Goal: Check status: Check status

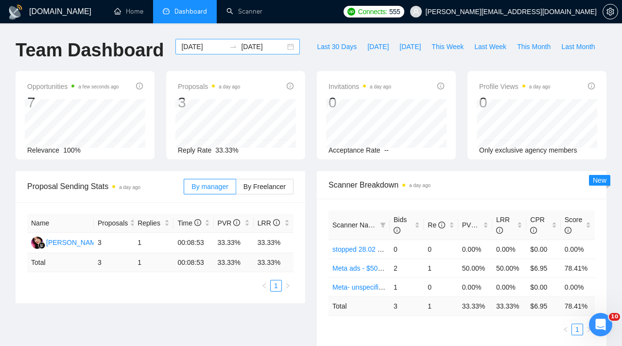
click at [216, 45] on input "[DATE]" at bounding box center [203, 46] width 44 height 11
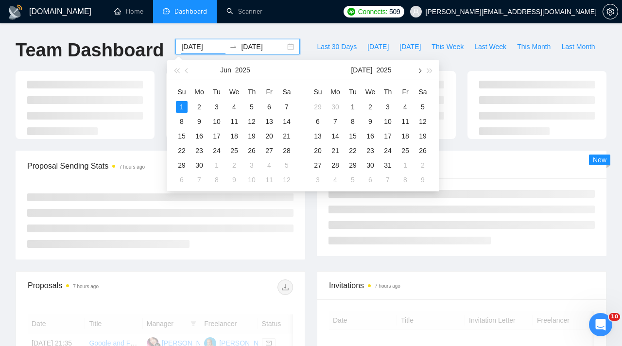
click at [421, 71] on span "button" at bounding box center [419, 70] width 5 height 5
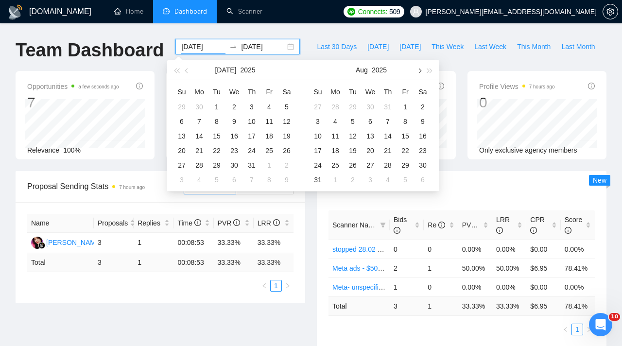
click at [420, 73] on button "button" at bounding box center [419, 69] width 11 height 19
type input "[DATE]"
click at [337, 106] on div "1" at bounding box center [336, 107] width 12 height 12
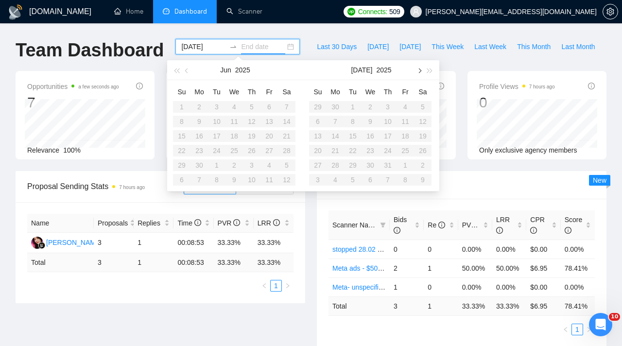
click at [416, 69] on button "button" at bounding box center [419, 69] width 11 height 19
click at [338, 118] on div "8" at bounding box center [336, 122] width 12 height 12
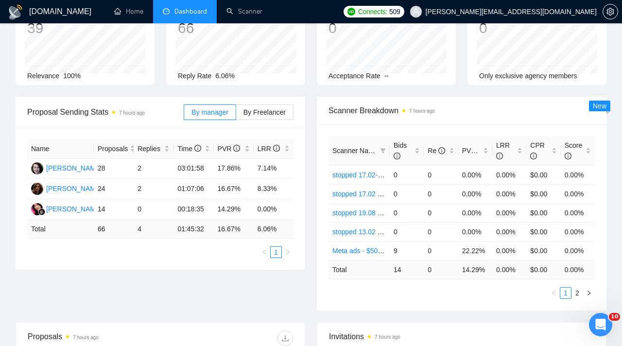
scroll to position [42, 0]
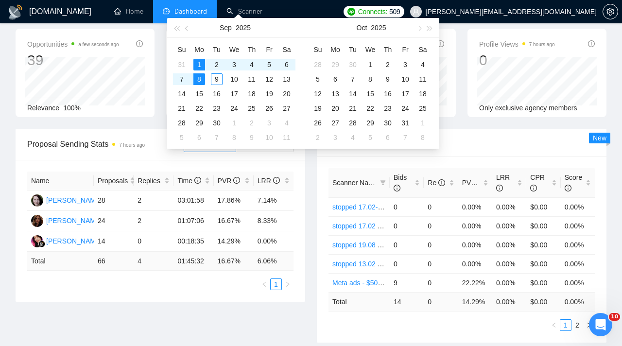
click at [295, 258] on div "Name Proposals Replies Time PVR LRR [PERSON_NAME] 28 2 03:01:58 17.86% 7.14% [P…" at bounding box center [161, 231] width 290 height 142
type input "[DATE]"
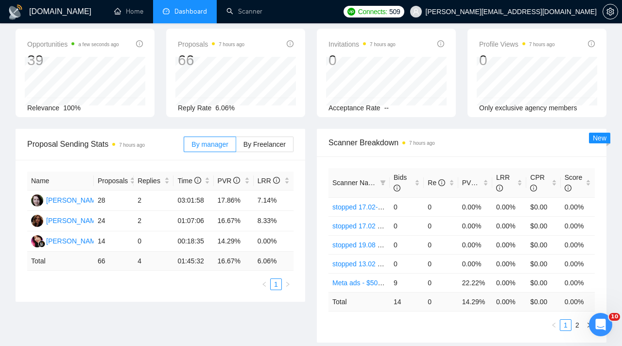
scroll to position [0, 0]
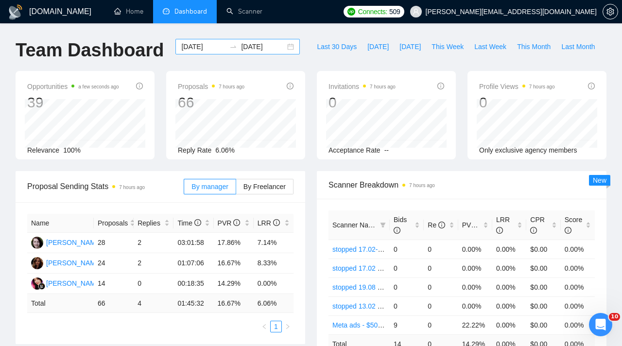
click at [217, 42] on input "[DATE]" at bounding box center [203, 46] width 44 height 11
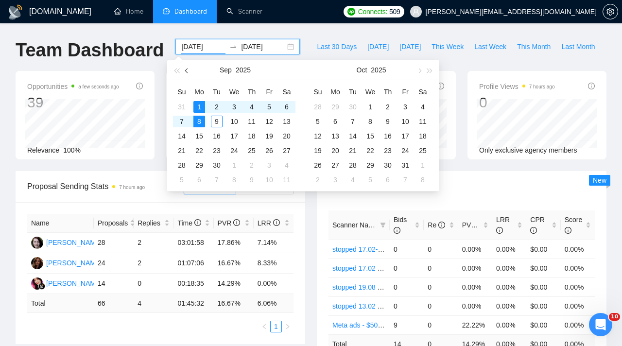
click at [187, 76] on button "button" at bounding box center [187, 69] width 11 height 19
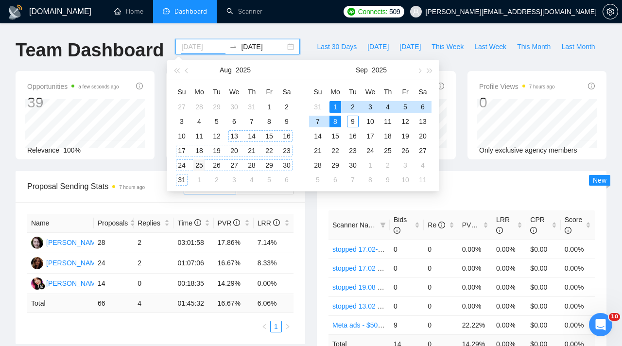
type input "[DATE]"
click at [199, 164] on div "25" at bounding box center [200, 166] width 12 height 12
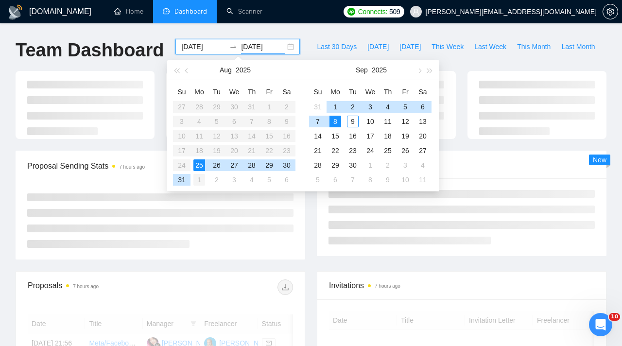
type input "[DATE]"
click at [200, 182] on div "1" at bounding box center [200, 180] width 12 height 12
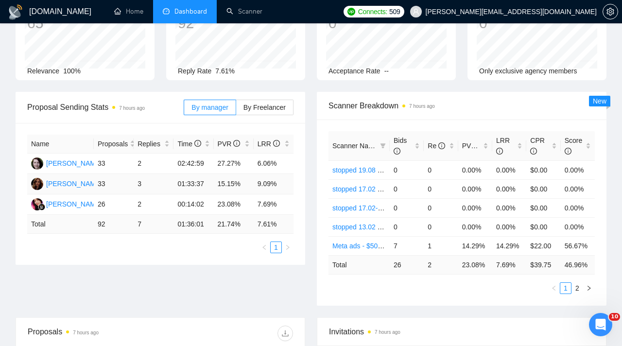
scroll to position [98, 0]
